Goal: Information Seeking & Learning: Find specific page/section

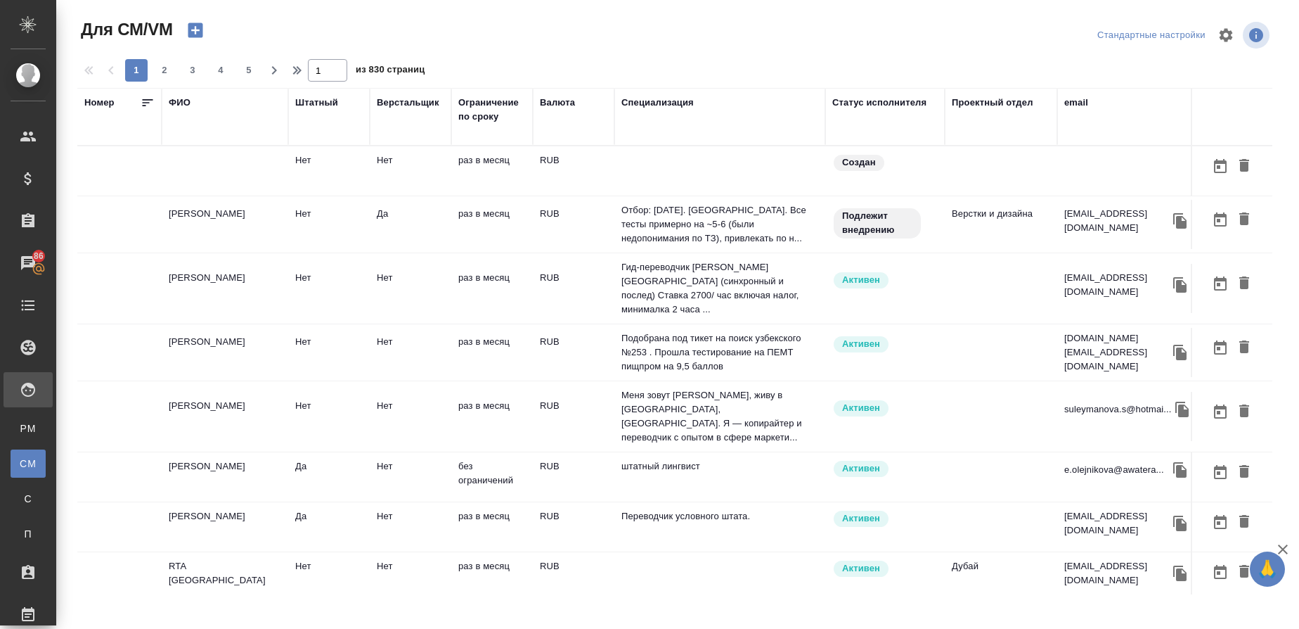
click at [1074, 104] on div "email" at bounding box center [1077, 103] width 24 height 14
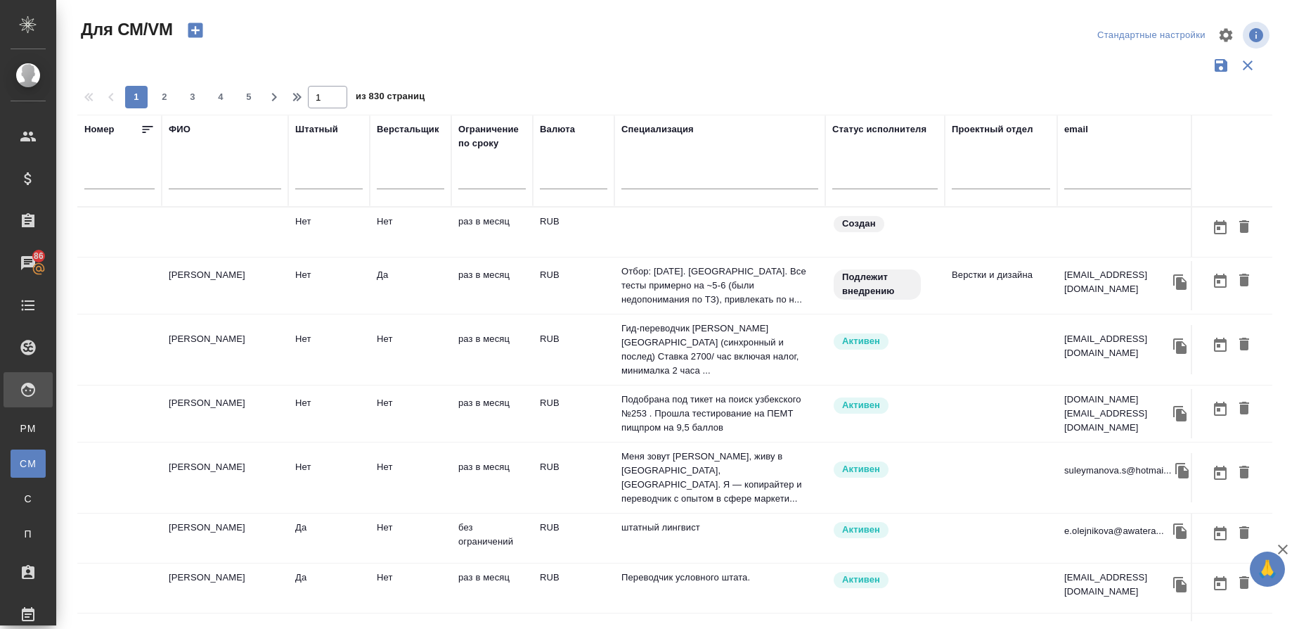
click at [1070, 175] on input "text" at bounding box center [1128, 181] width 127 height 18
paste input "angelklimo@gmail.com"
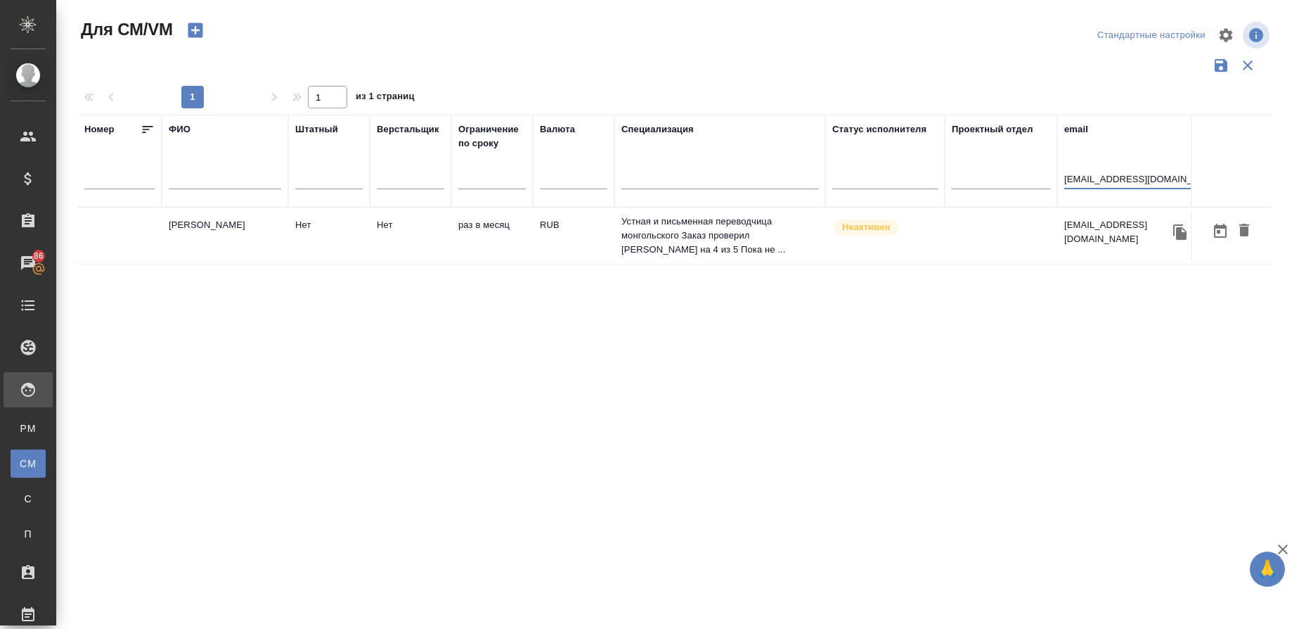
type input "angelklimo@gmail.com"
click at [226, 214] on td "Климова Ангелина" at bounding box center [225, 235] width 127 height 49
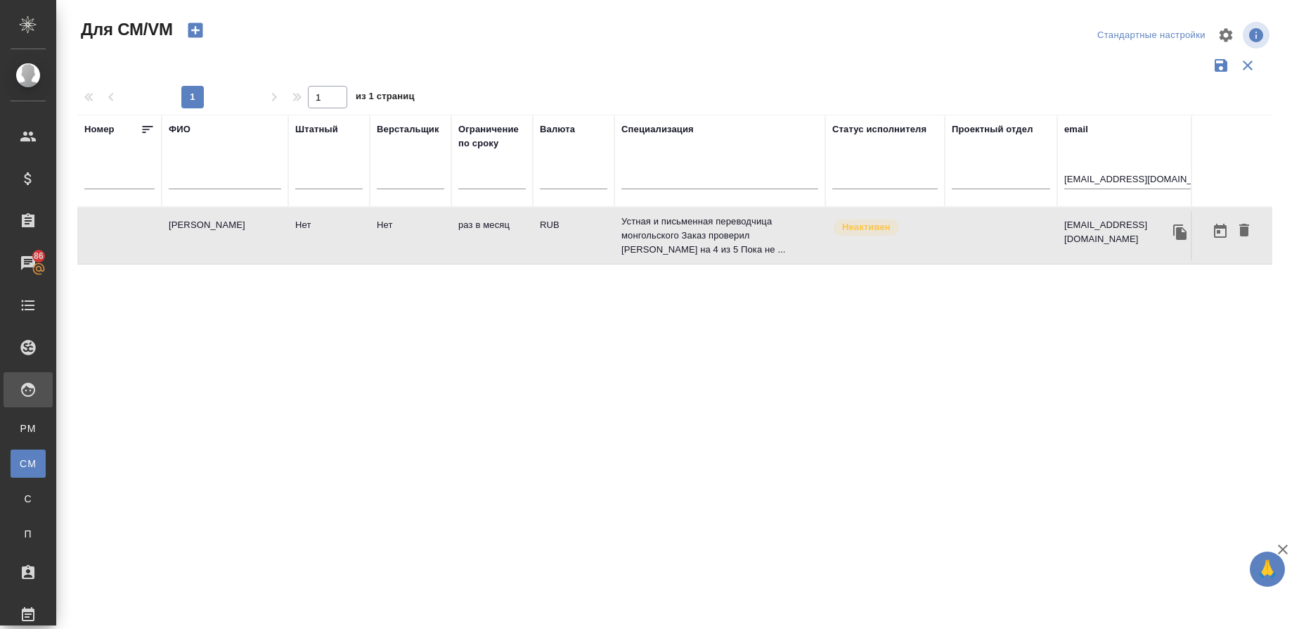
click at [226, 214] on td "Климова Ангелина" at bounding box center [225, 235] width 127 height 49
drag, startPoint x: 1165, startPoint y: 174, endPoint x: 1008, endPoint y: 192, distance: 157.8
click at [1008, 192] on tr "Номер ФИО Штатный Верстальщик Ограничение по сроку Валюта Специализация Статус …" at bounding box center [828, 161] width 1502 height 92
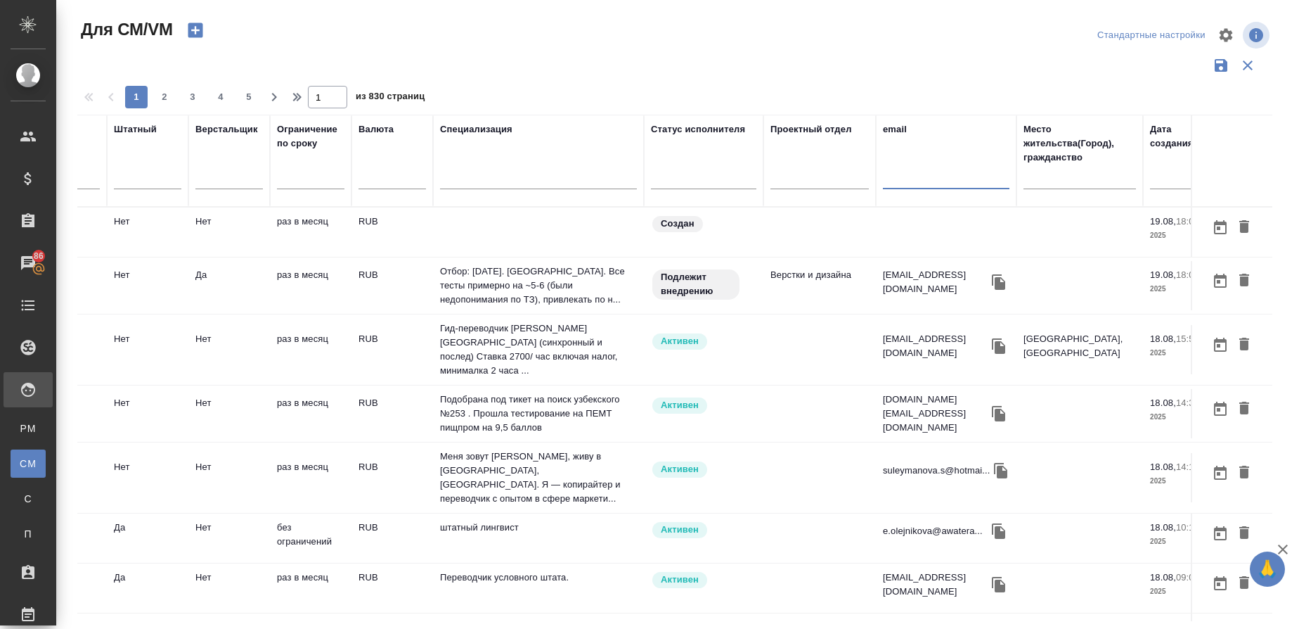
scroll to position [0, 323]
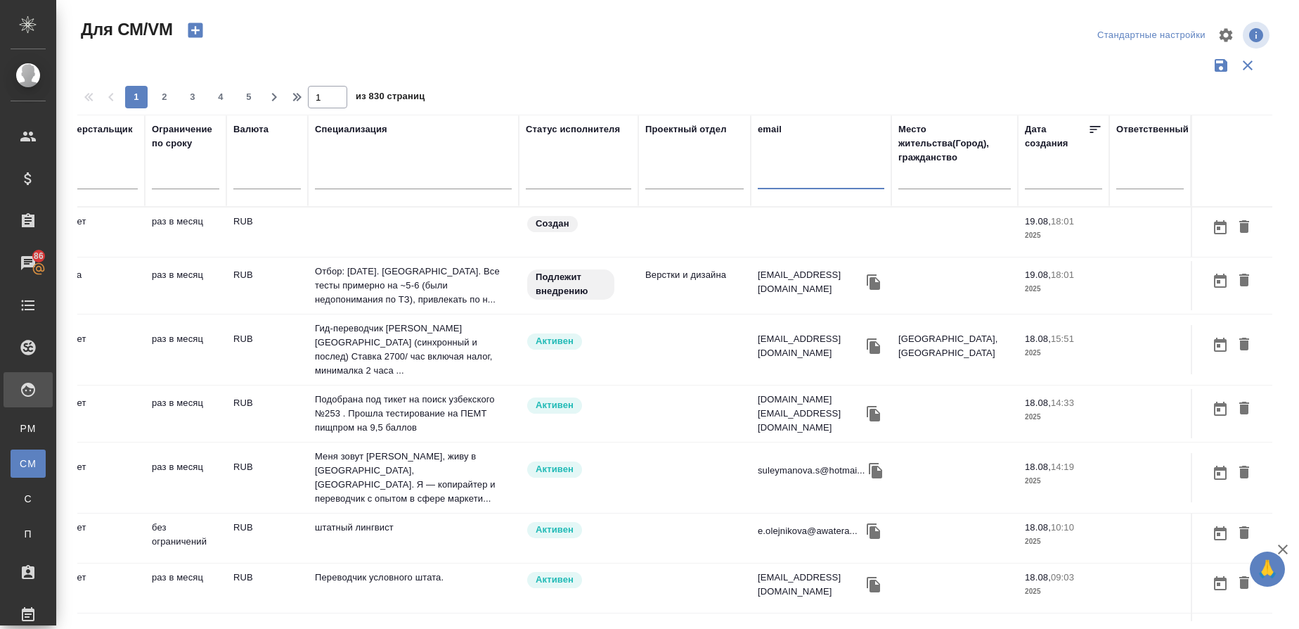
click at [956, 180] on input "text" at bounding box center [955, 181] width 113 height 18
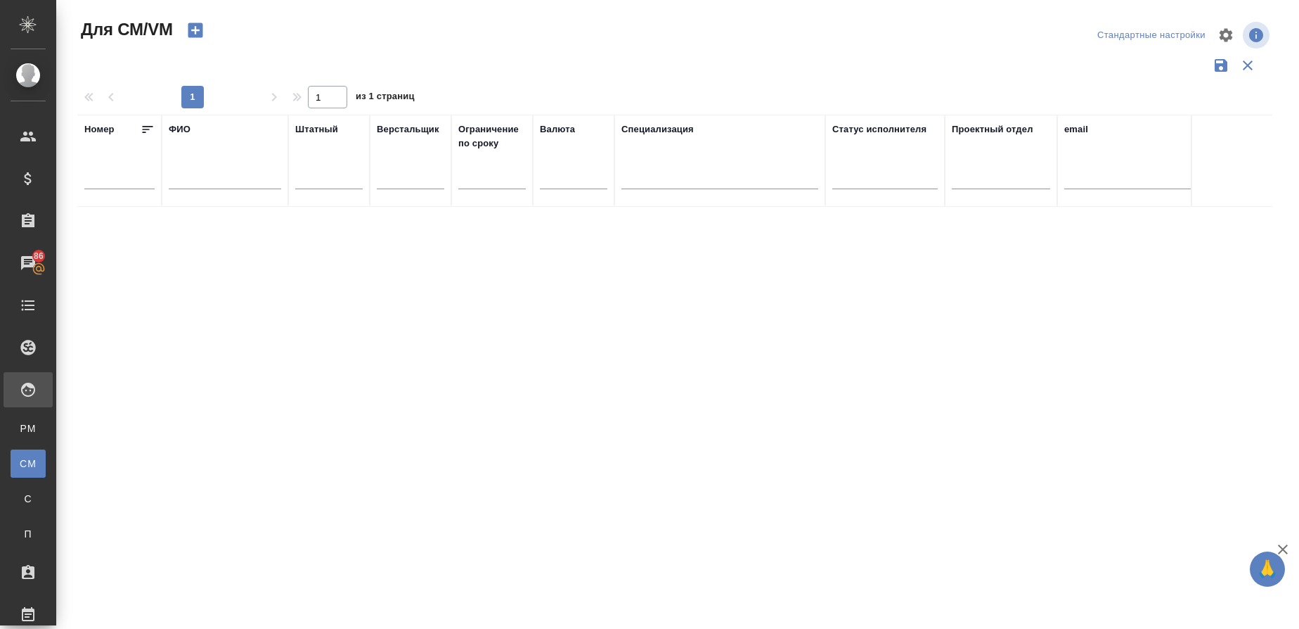
scroll to position [0, 307]
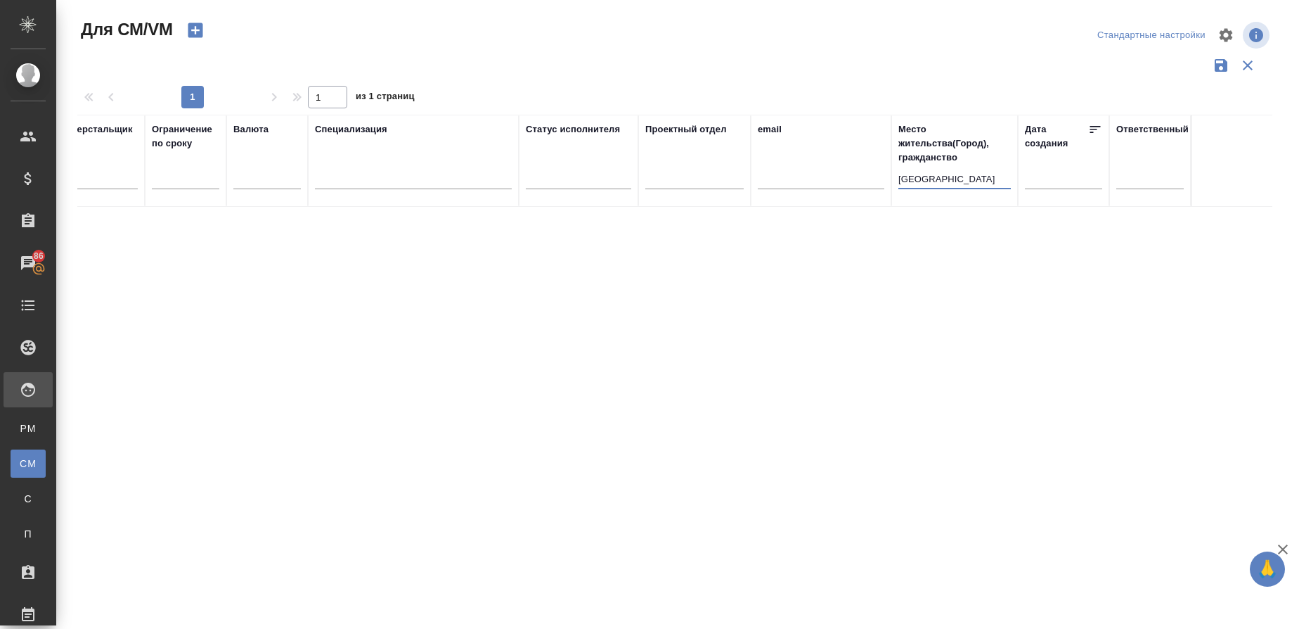
drag, startPoint x: 956, startPoint y: 180, endPoint x: 863, endPoint y: 181, distance: 93.5
click at [863, 181] on tr "Номер ФИО Штатный Верстальщик Ограничение по сроку Валюта Специализация Статус …" at bounding box center [522, 161] width 1502 height 92
type input "P"
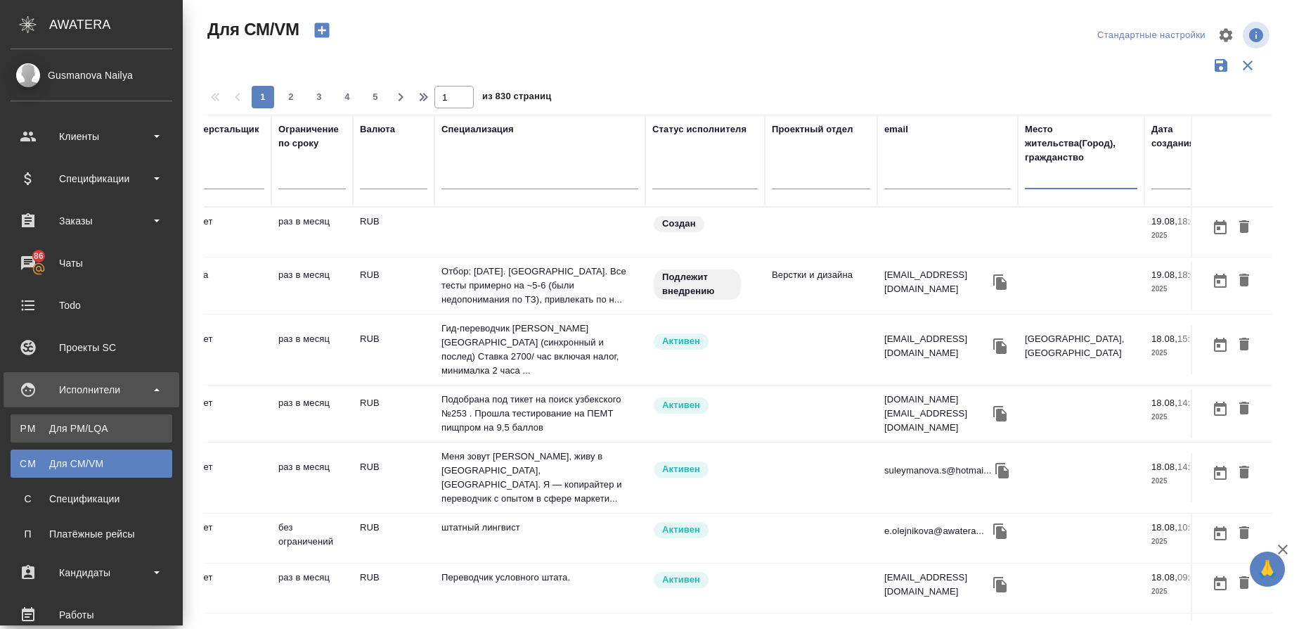
click at [34, 423] on div "Для PM/LQA" at bounding box center [92, 428] width 148 height 14
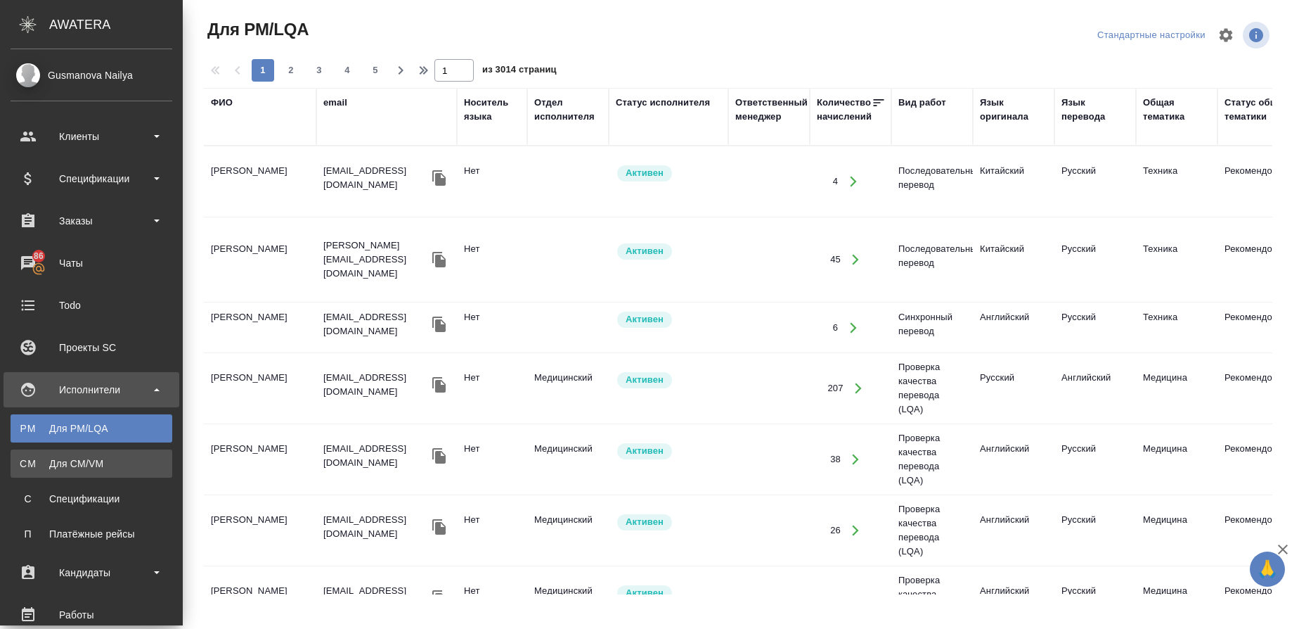
click at [38, 461] on div "Для CM/VM" at bounding box center [92, 463] width 148 height 14
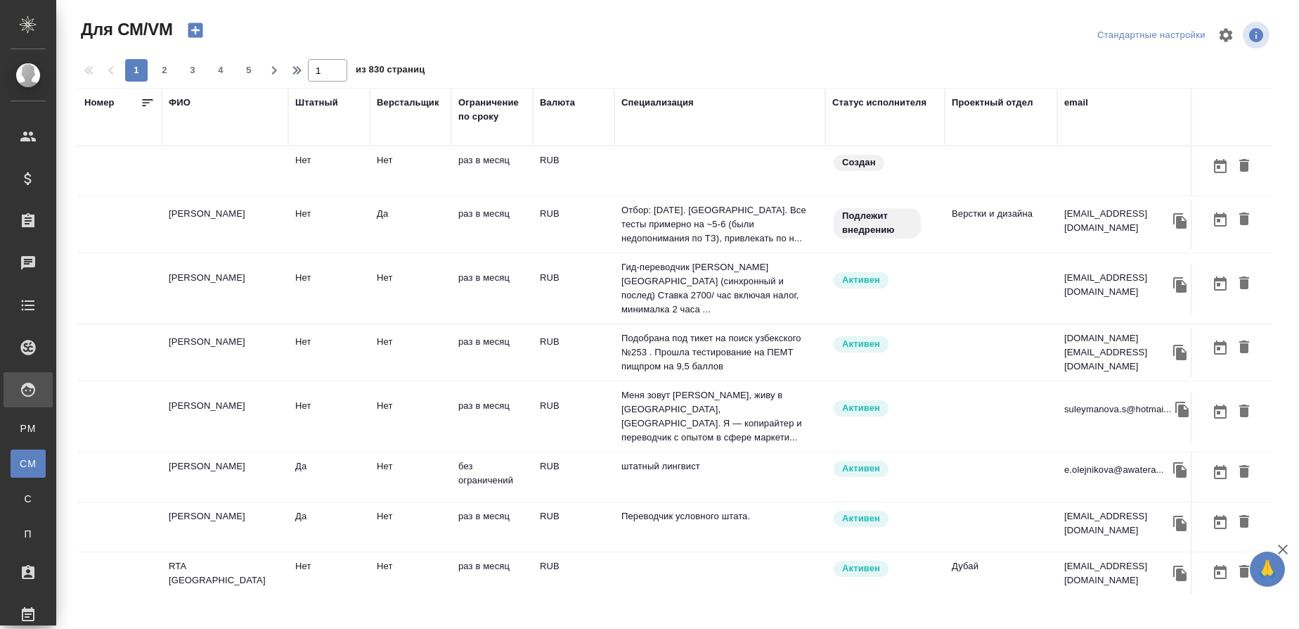
click at [653, 103] on div "Специализация" at bounding box center [658, 103] width 72 height 14
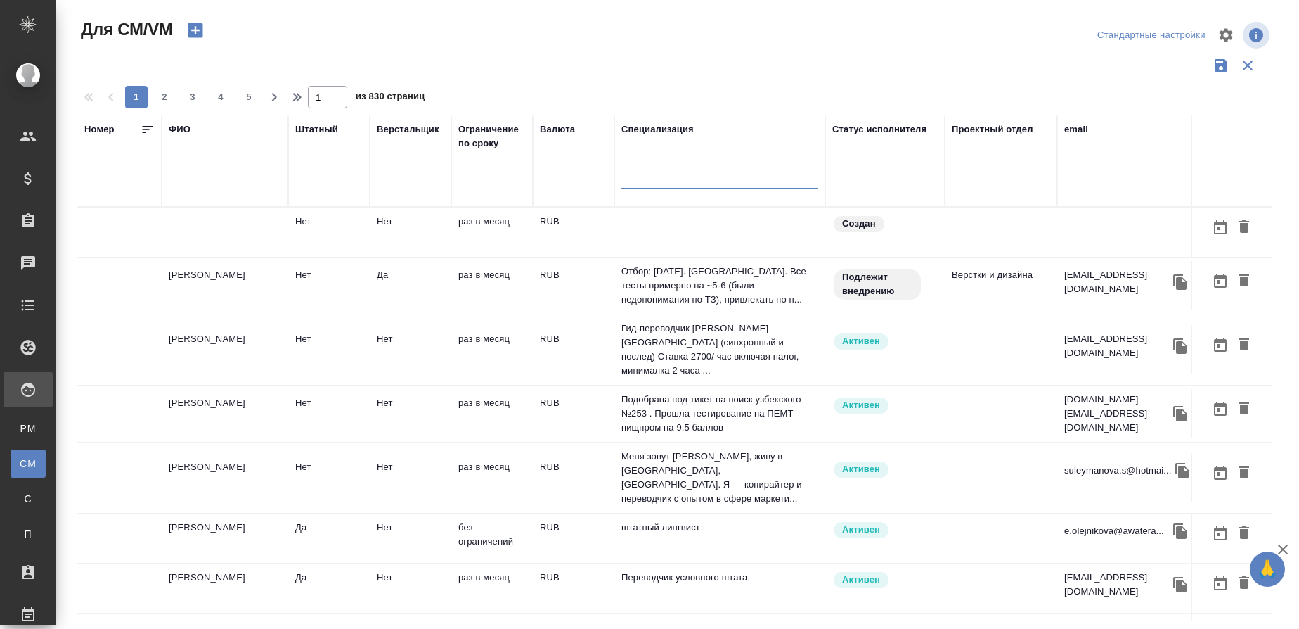
click at [639, 176] on input "text" at bounding box center [720, 181] width 197 height 18
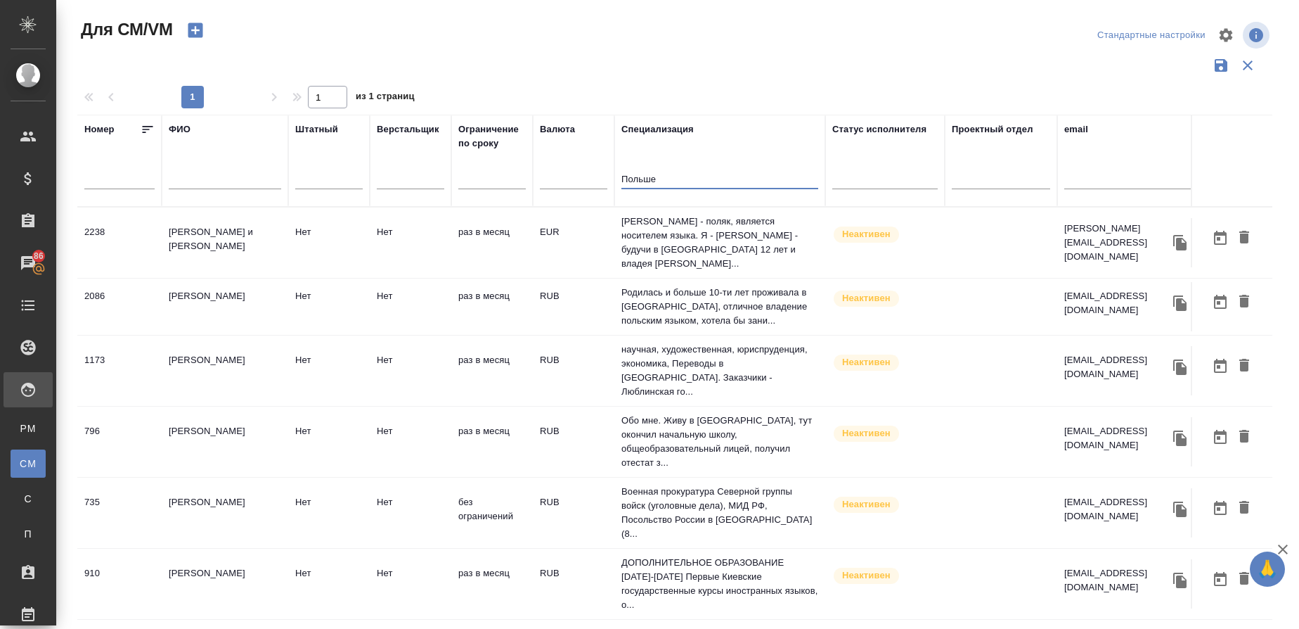
click at [677, 177] on input "Польше" at bounding box center [720, 181] width 197 height 18
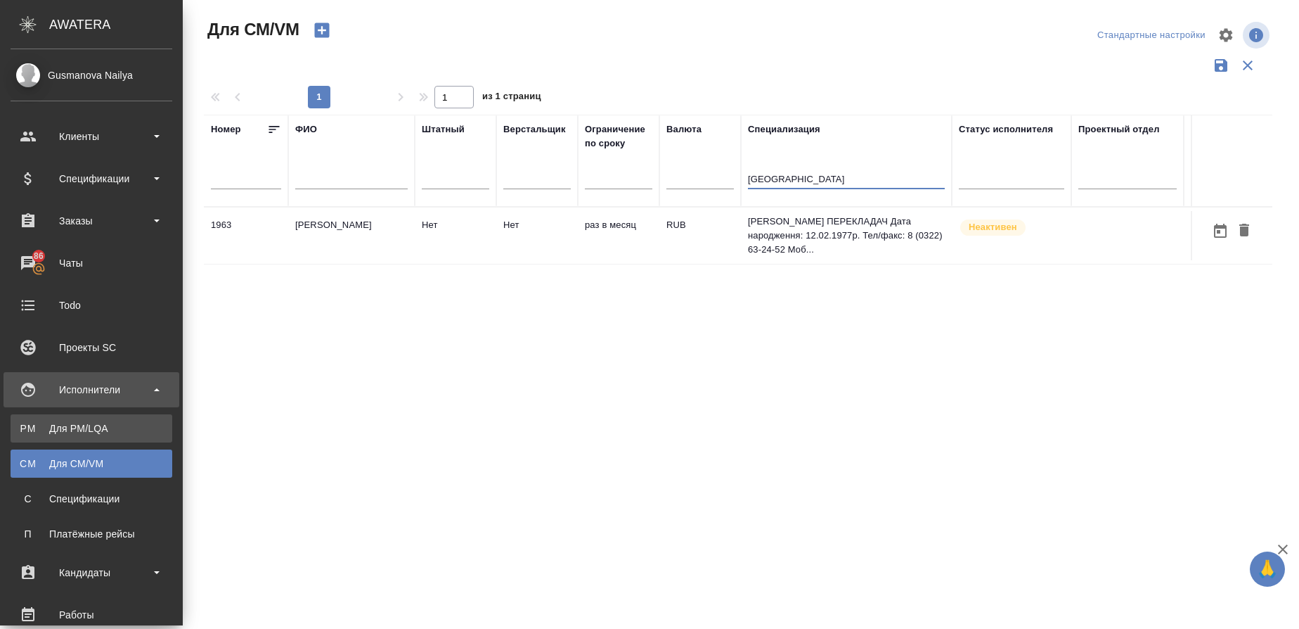
type input "[GEOGRAPHIC_DATA]"
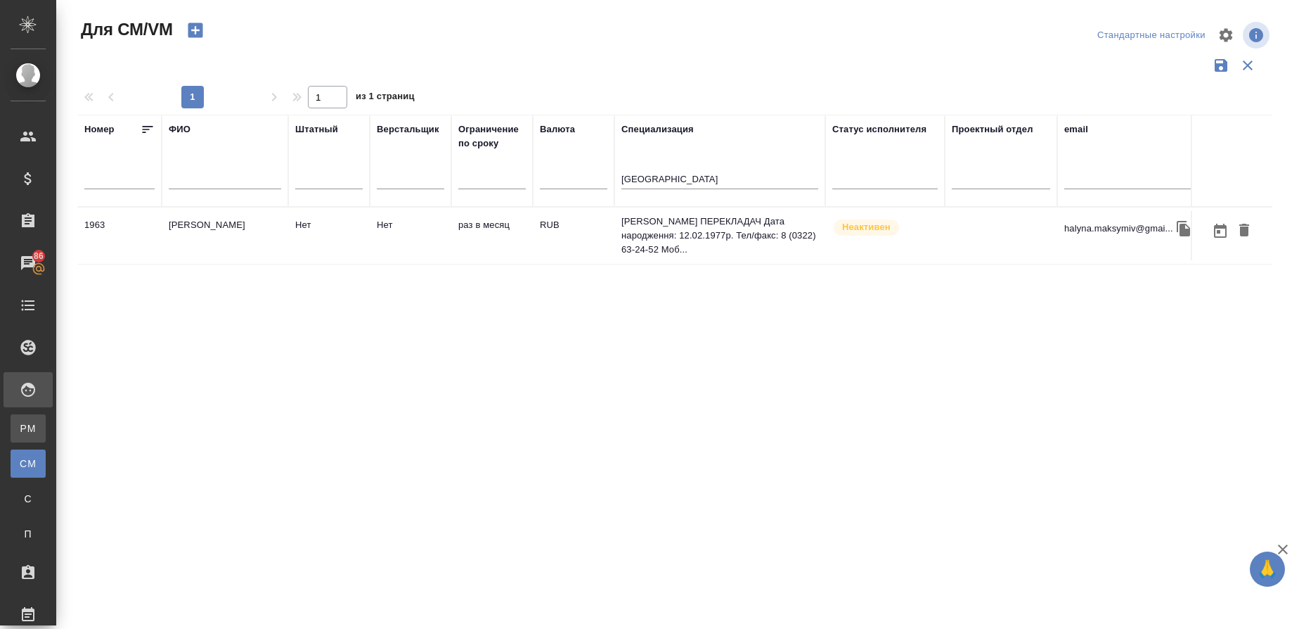
click at [21, 426] on div "Для PM/LQA" at bounding box center [10, 428] width 21 height 14
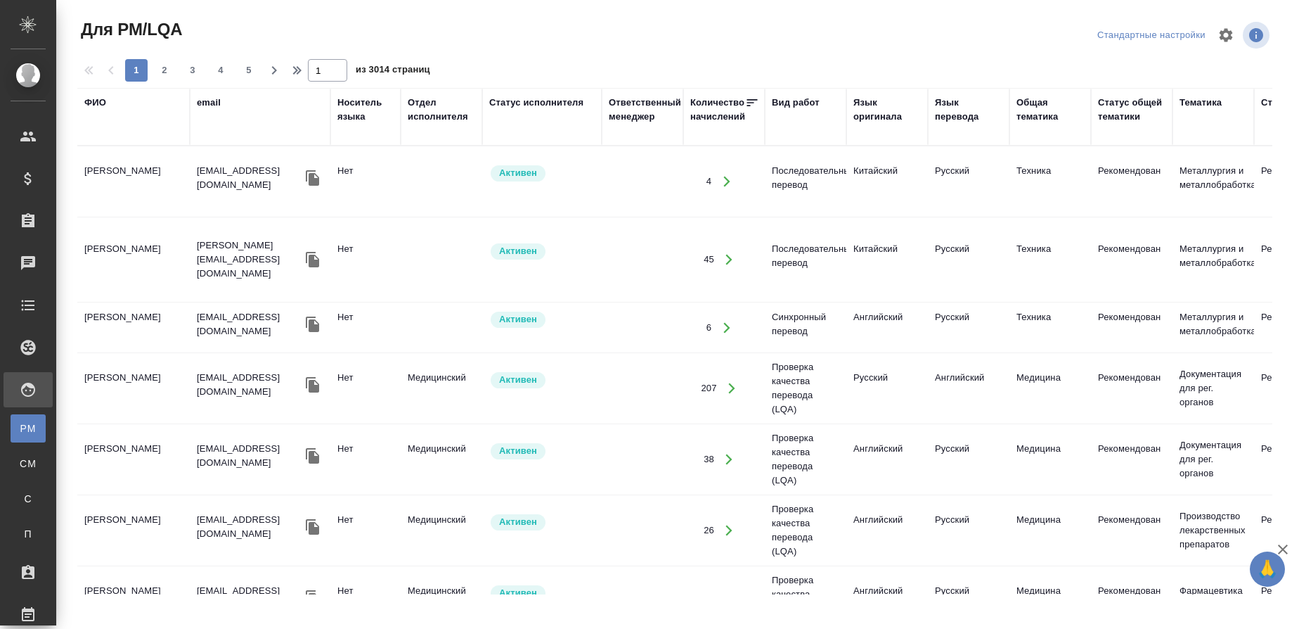
click at [946, 111] on div "Язык перевода" at bounding box center [969, 110] width 68 height 28
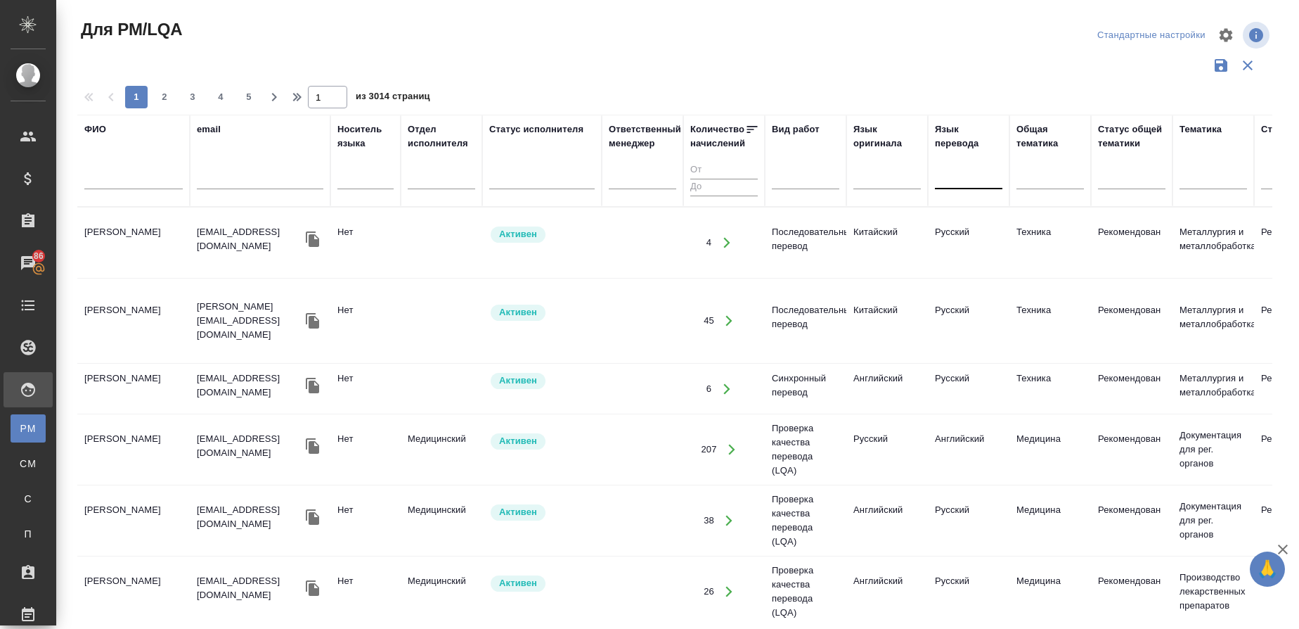
click at [955, 184] on div at bounding box center [969, 175] width 68 height 20
type input "Поль"
click at [962, 217] on div "Польский" at bounding box center [1040, 219] width 211 height 25
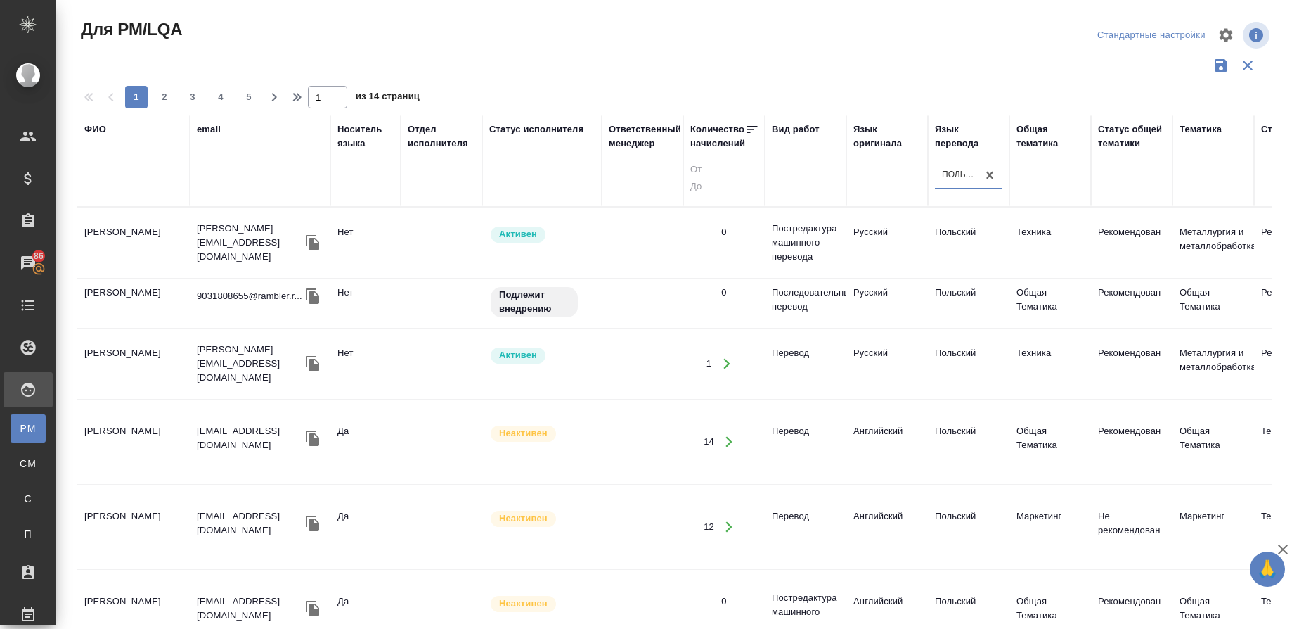
click at [802, 129] on div "Вид работ" at bounding box center [796, 129] width 48 height 14
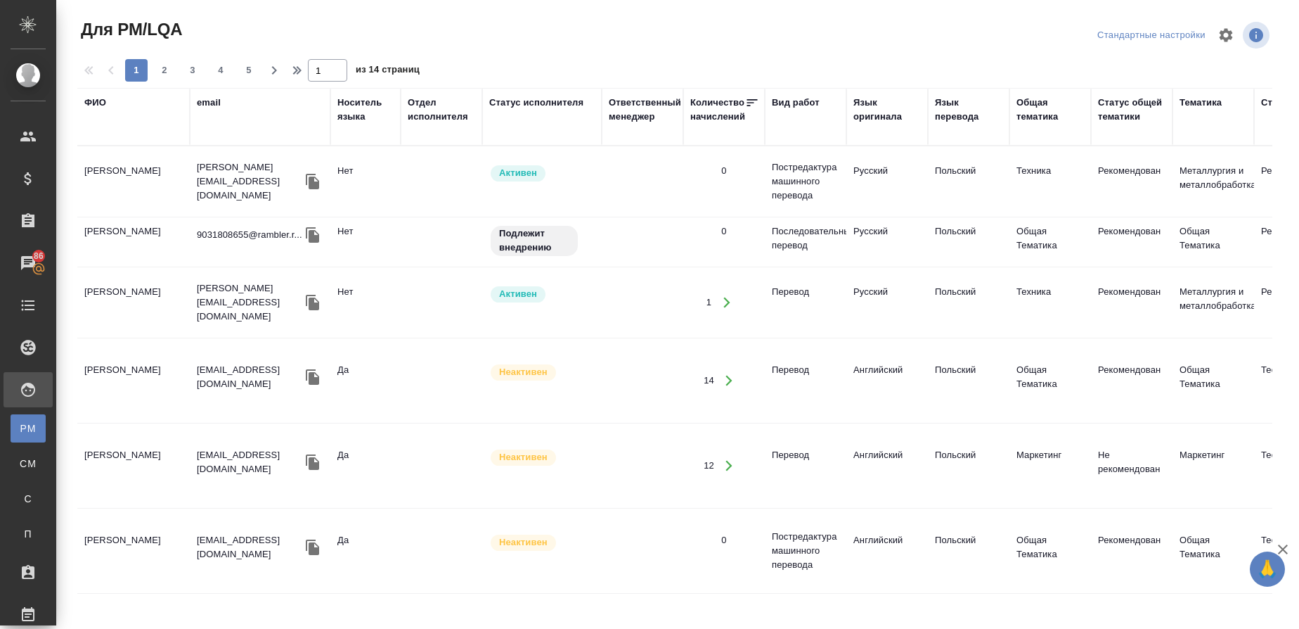
click at [96, 206] on td "[PERSON_NAME] [PERSON_NAME]" at bounding box center [133, 181] width 113 height 49
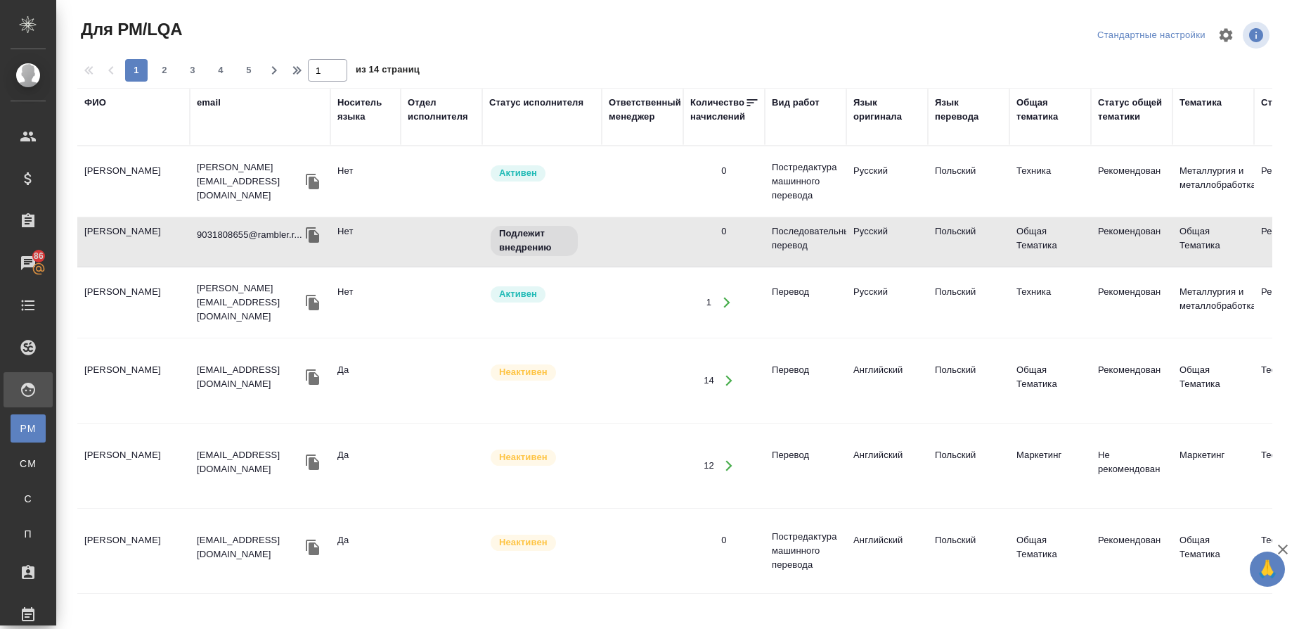
click at [782, 101] on div "Вид работ" at bounding box center [796, 103] width 48 height 14
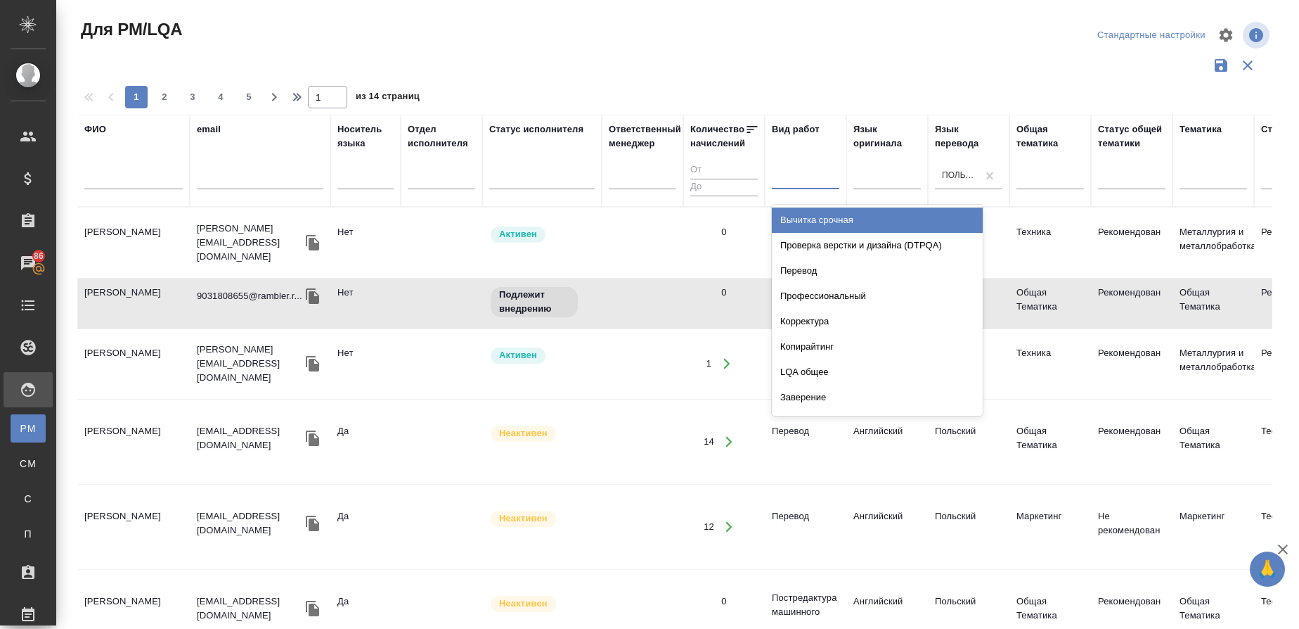
click at [800, 173] on div at bounding box center [806, 175] width 68 height 20
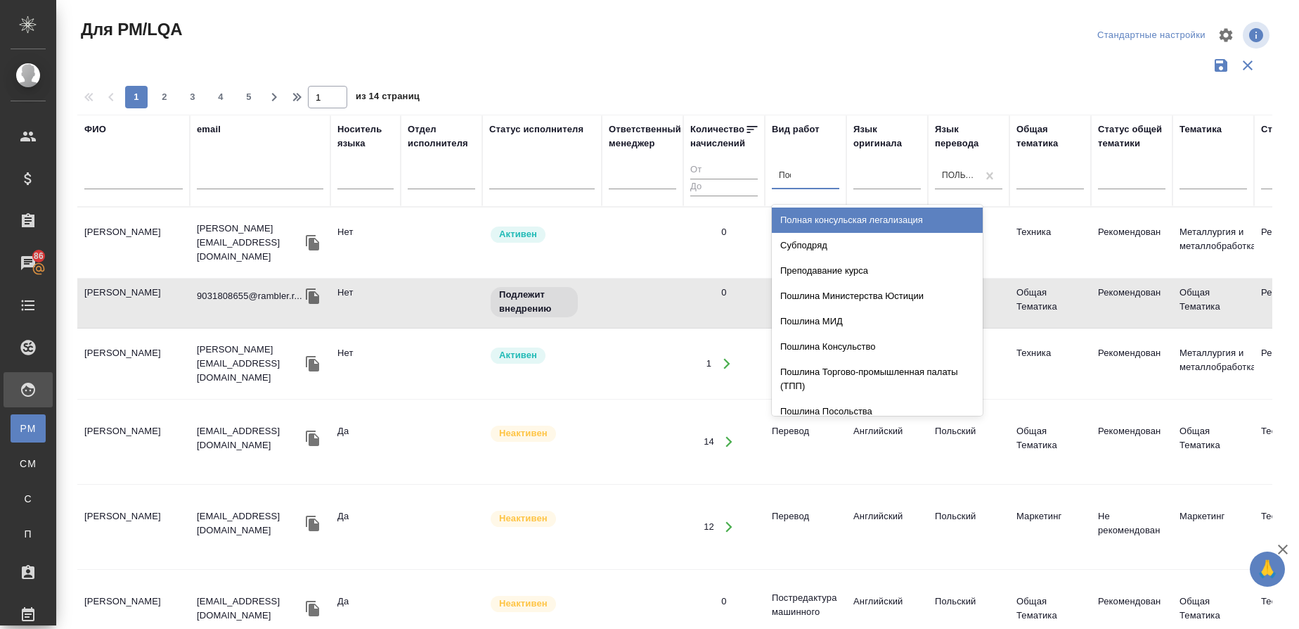
type input "Посл"
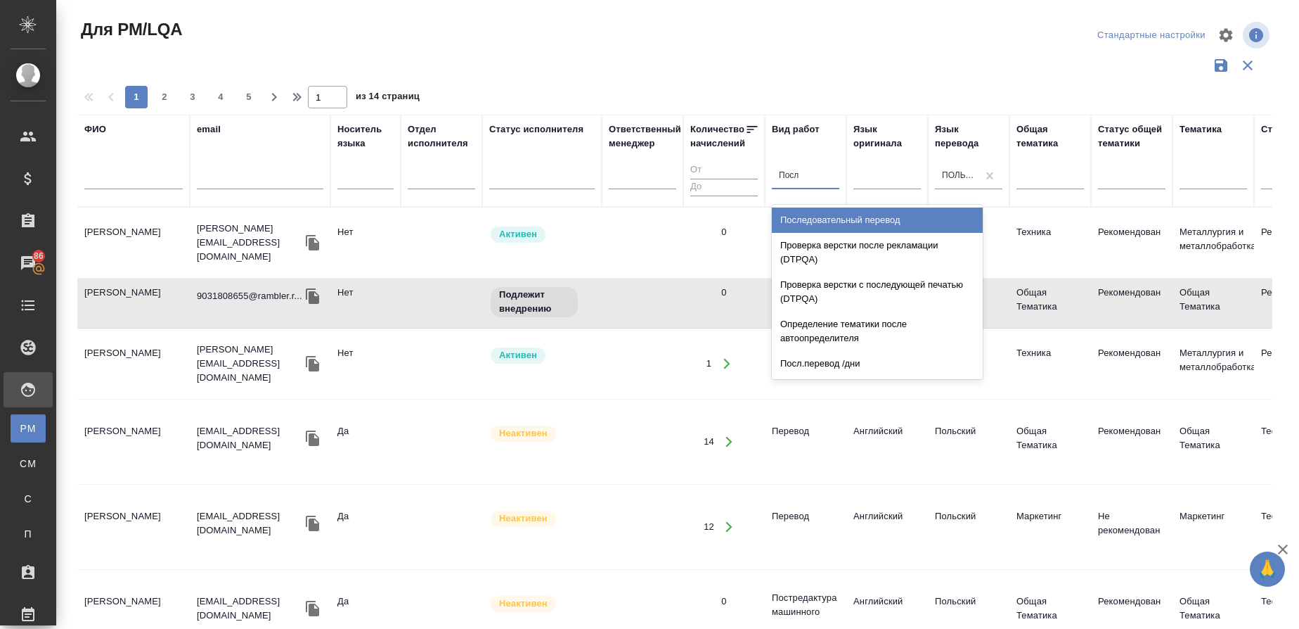
click at [822, 215] on div "Последовательный перевод" at bounding box center [877, 219] width 211 height 25
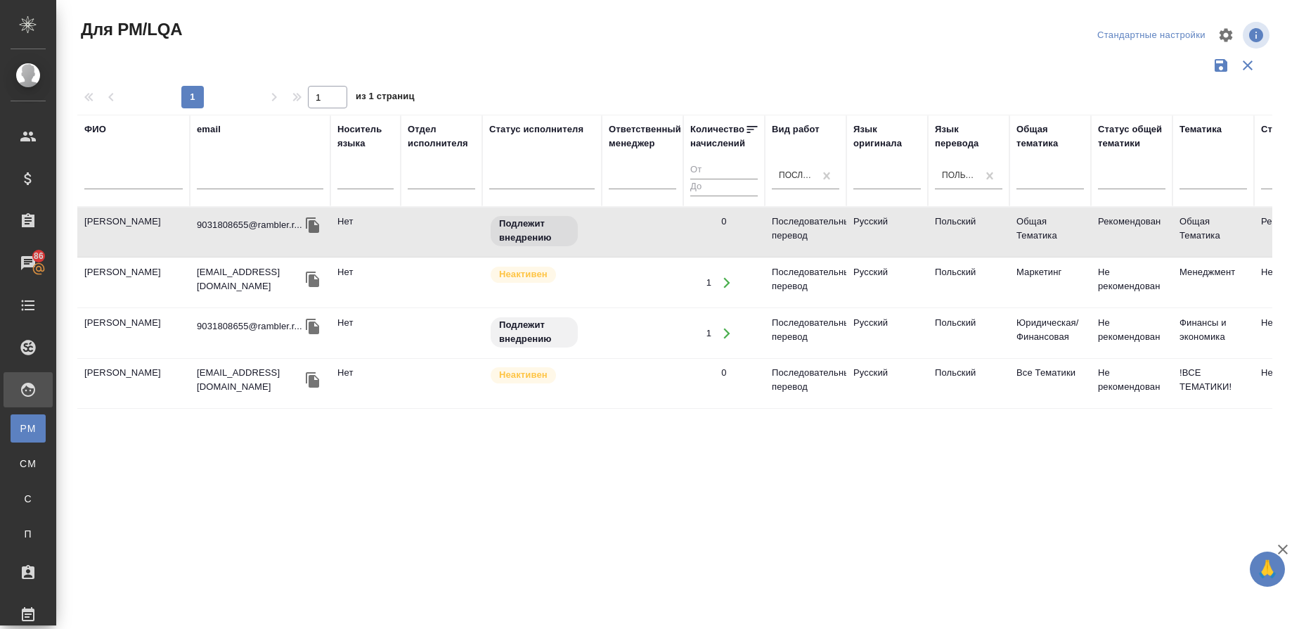
click at [129, 236] on td "[PERSON_NAME] [PERSON_NAME]" at bounding box center [133, 231] width 113 height 49
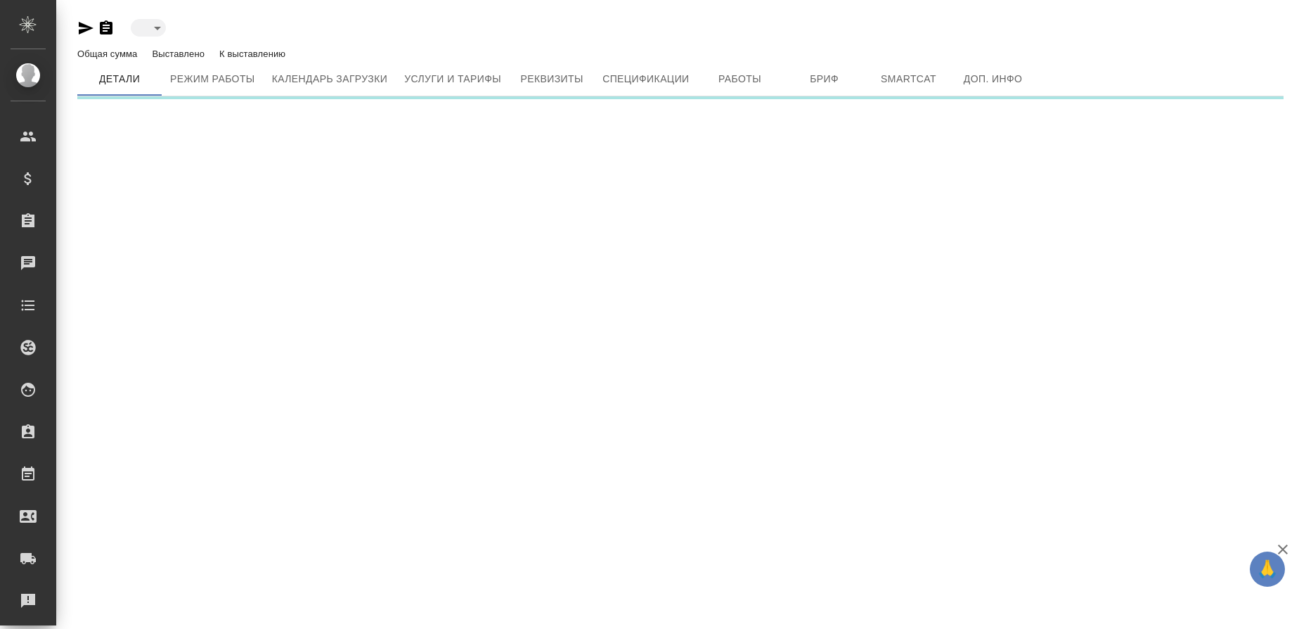
type input "inactive"
type input "toBeImplemented"
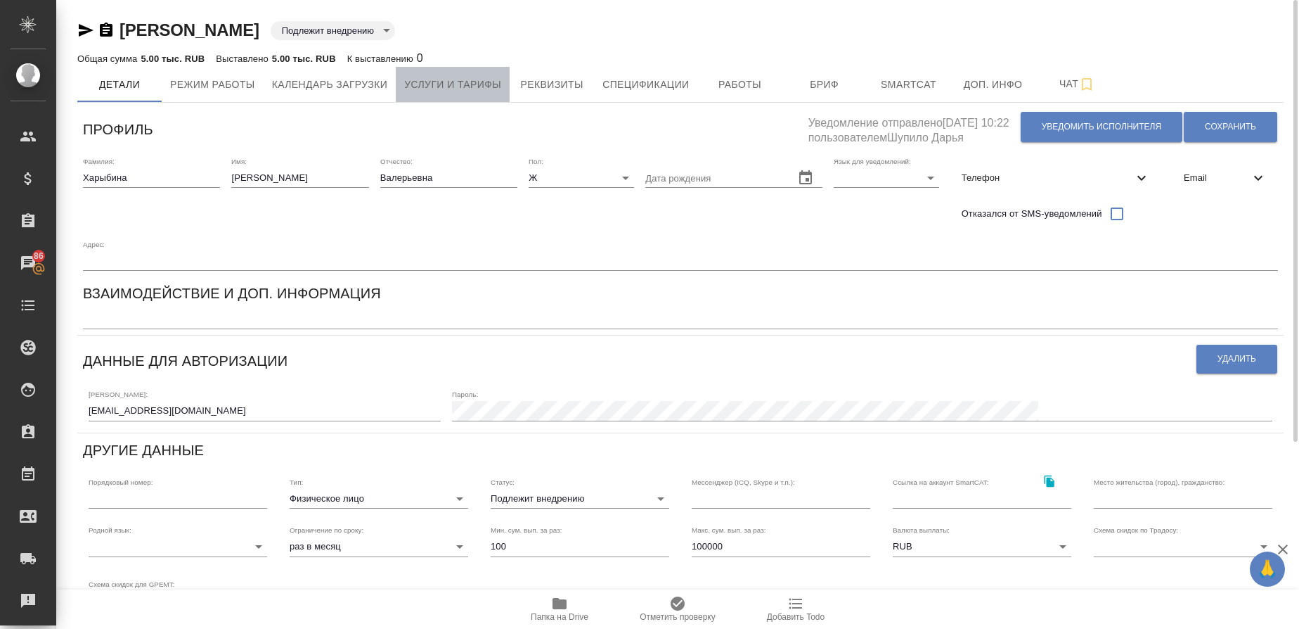
click at [477, 77] on span "Услуги и тарифы" at bounding box center [452, 85] width 97 height 18
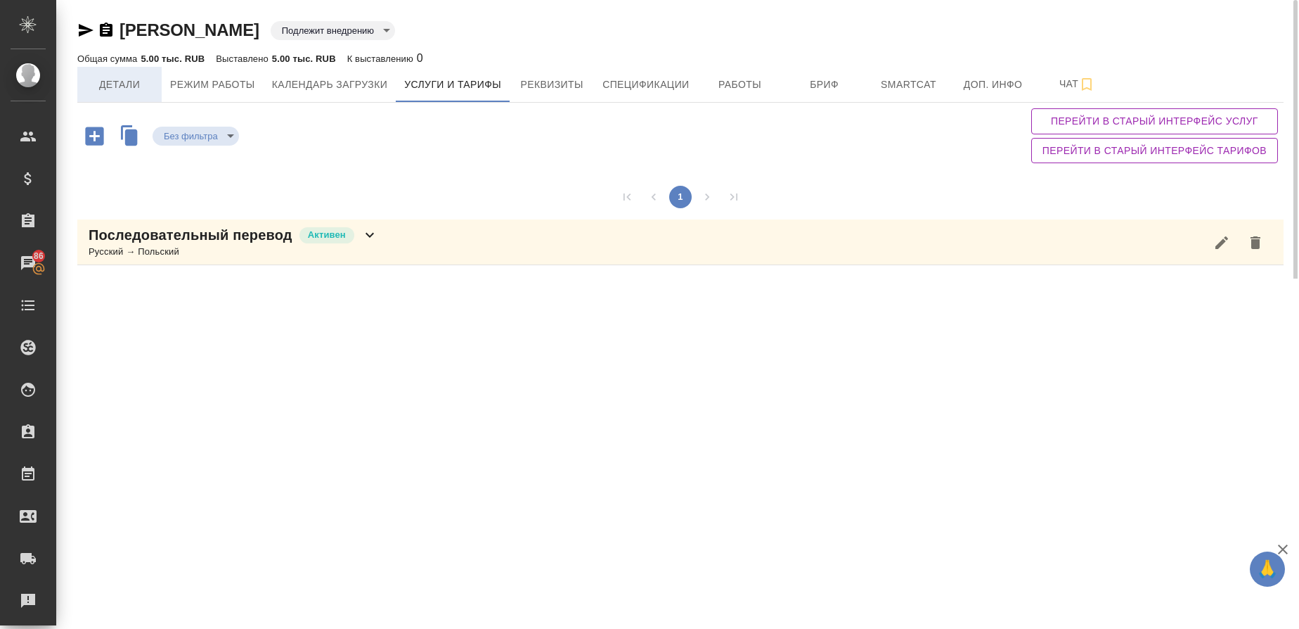
click at [104, 94] on button "Детали" at bounding box center [119, 84] width 84 height 35
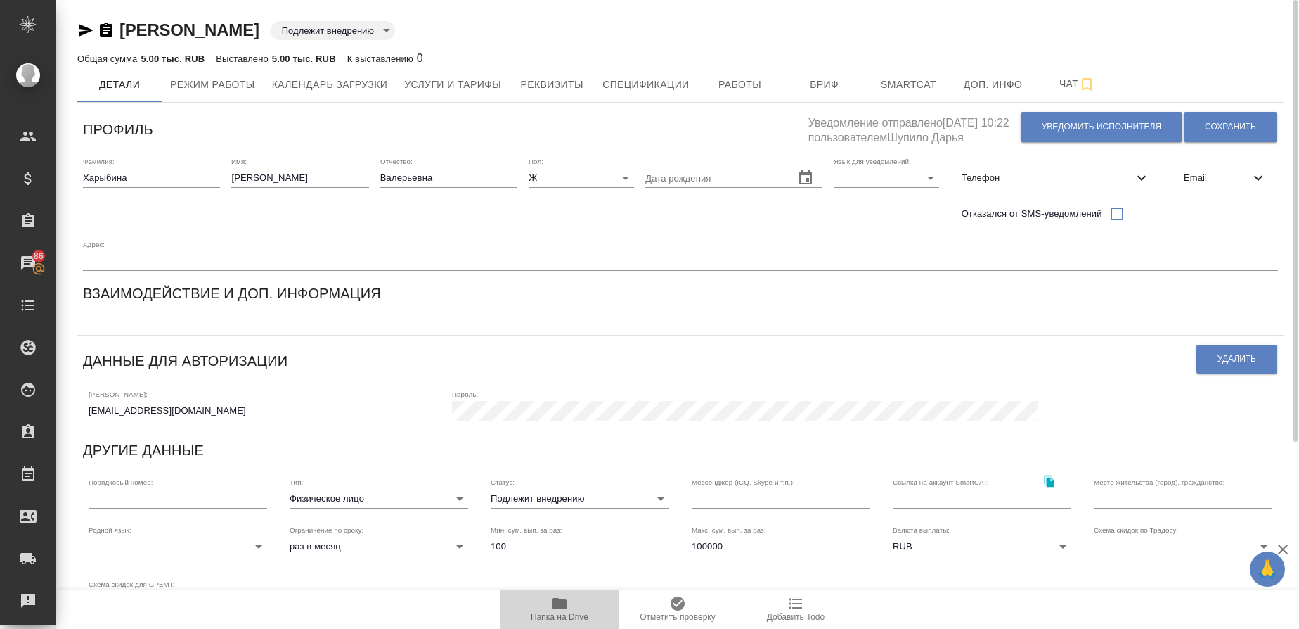
click at [557, 603] on icon "button" at bounding box center [560, 603] width 14 height 11
click at [1076, 82] on span "Чат" at bounding box center [1078, 84] width 68 height 18
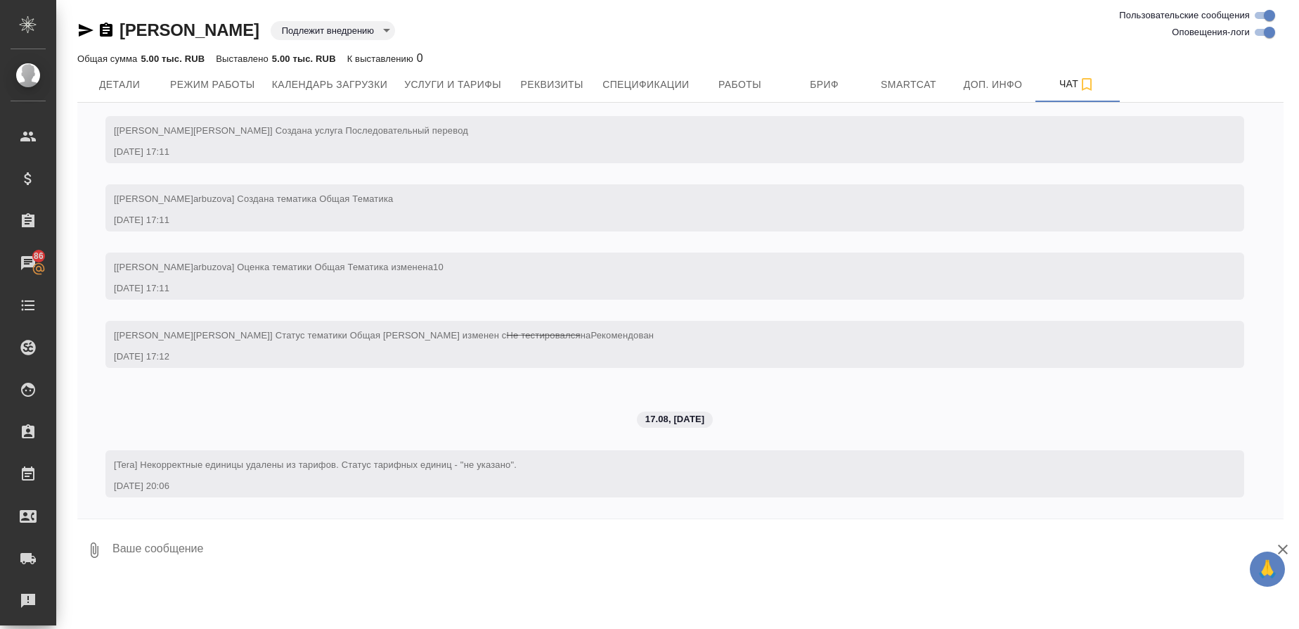
scroll to position [48, 0]
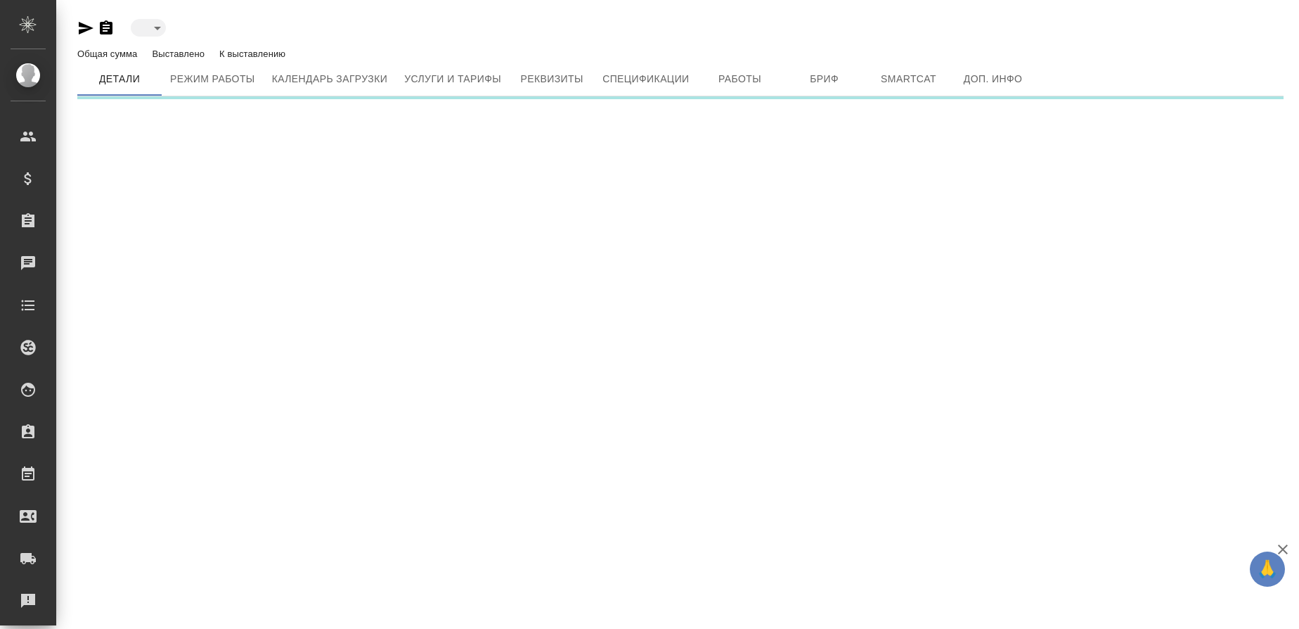
type input "toBeImplemented"
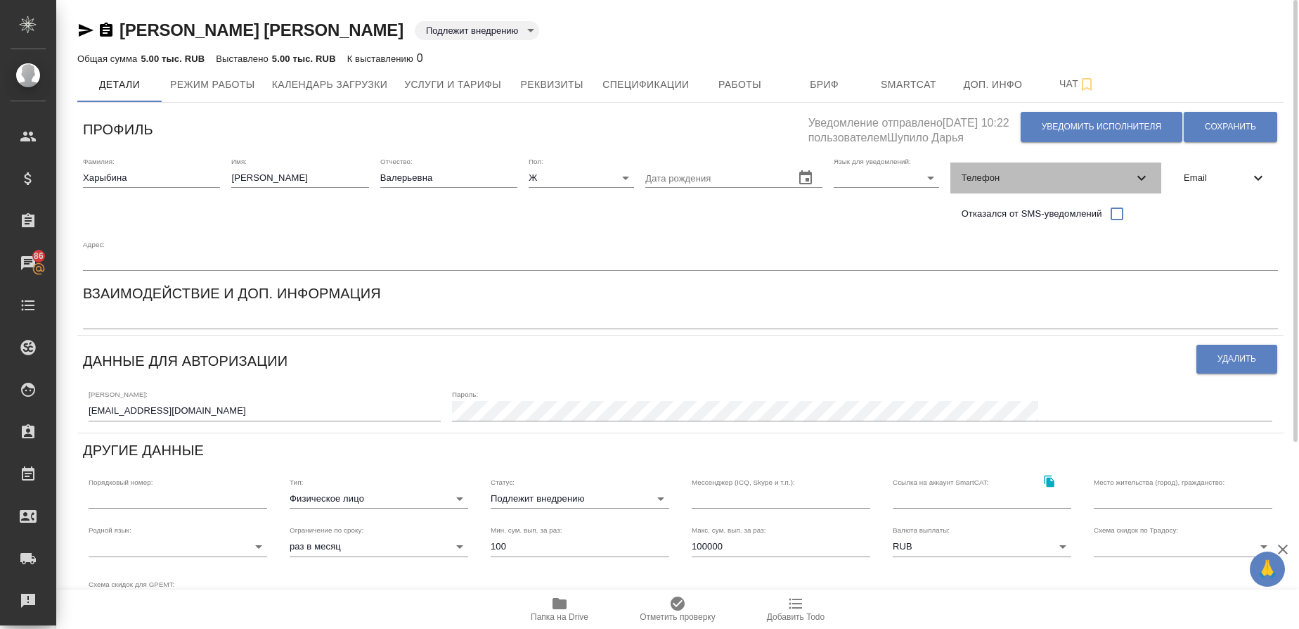
click at [1003, 176] on span "Телефон" at bounding box center [1048, 178] width 172 height 14
select select "RU"
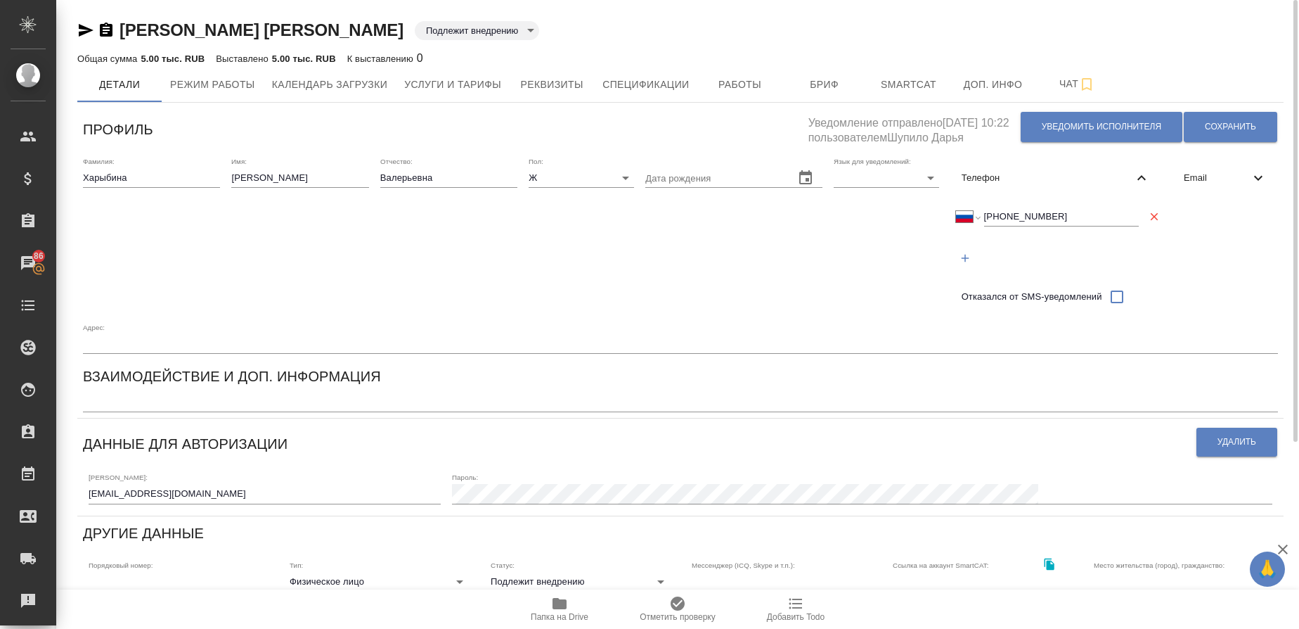
click at [1003, 176] on span "Телефон" at bounding box center [1048, 178] width 172 height 14
